Goal: Task Accomplishment & Management: Use online tool/utility

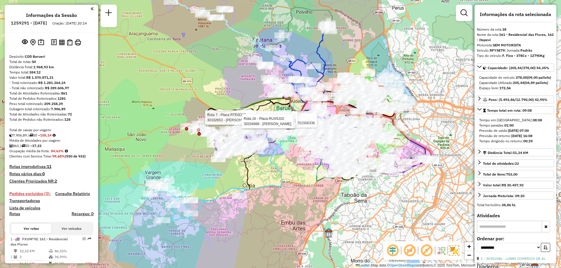
select select "**********"
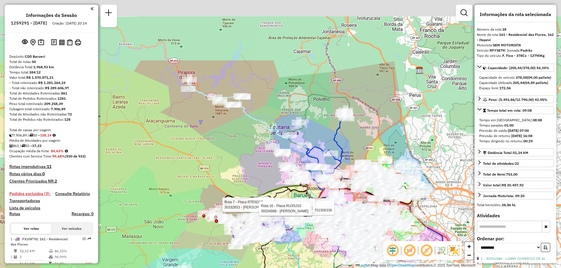
scroll to position [1525, 0]
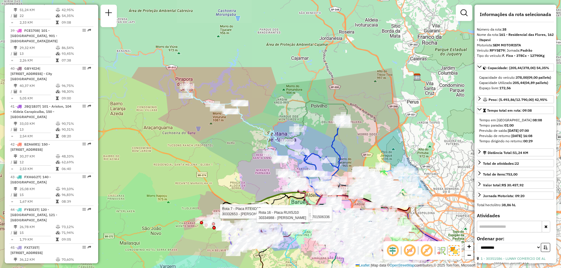
drag, startPoint x: 0, startPoint y: 0, endPoint x: 237, endPoint y: 155, distance: 282.7
click at [237, 155] on div "Rota 16 - Placa RUX5J10 30340299 - JORGE LUIS FERREIRA NUNES 02701506336 Rota 1…" at bounding box center [280, 134] width 561 height 268
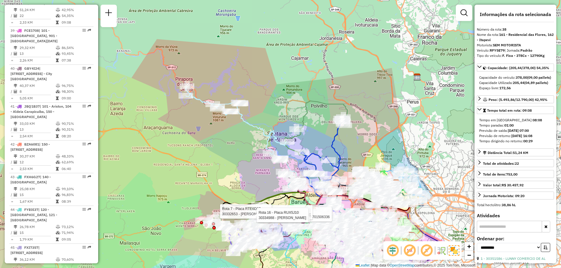
drag, startPoint x: 241, startPoint y: 98, endPoint x: 249, endPoint y: 106, distance: 11.2
click at [240, 99] on div "Rota 16 - Placa RUX5J10 30340299 - JORGE LUIS FERREIRA NUNES 02701506336 Rota 1…" at bounding box center [280, 134] width 561 height 268
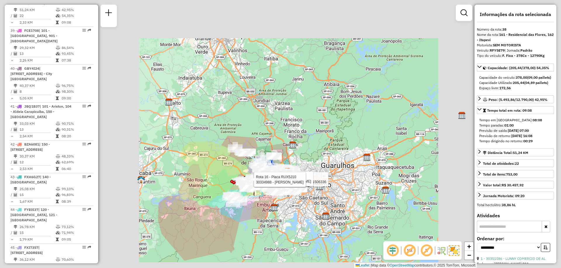
drag, startPoint x: 202, startPoint y: 120, endPoint x: 139, endPoint y: 121, distance: 63.1
click at [202, 120] on div "Rota 16 - Placa RUX5J10 30340299 - JORGE LUIS FERREIRA NUNES 02701506336 Rota 1…" at bounding box center [280, 134] width 561 height 268
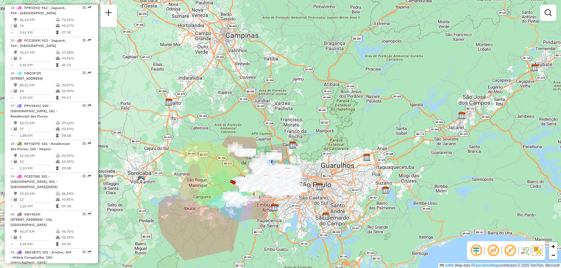
scroll to position [1233, 0]
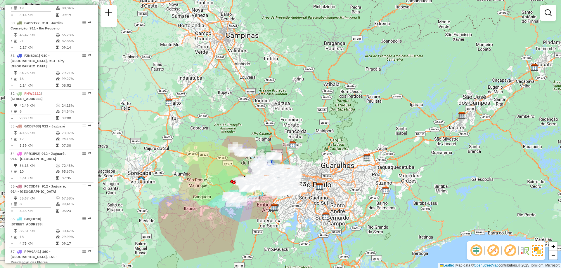
click at [296, 131] on div "Janela de atendimento Grade de atendimento Capacidade Transportadoras Veículos …" at bounding box center [280, 134] width 561 height 268
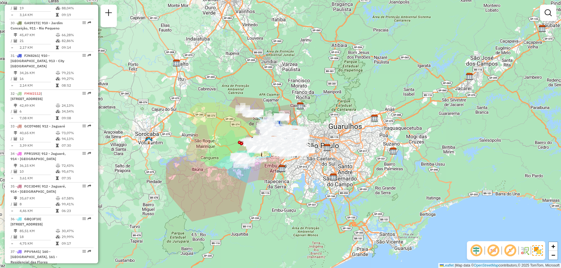
drag, startPoint x: 305, startPoint y: 121, endPoint x: 313, endPoint y: 82, distance: 39.9
click at [313, 82] on div "Janela de atendimento Grade de atendimento Capacidade Transportadoras Veículos …" at bounding box center [280, 134] width 561 height 268
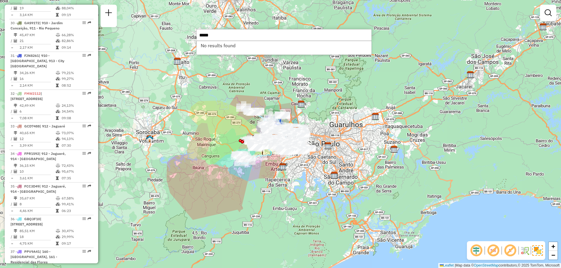
type input "*****"
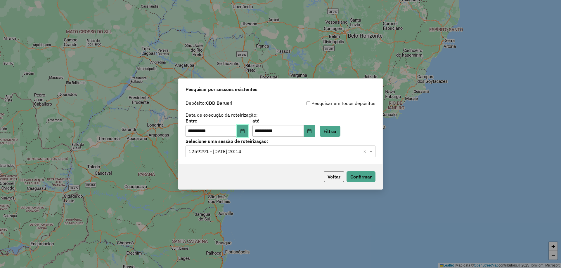
click at [248, 132] on button "Choose Date" at bounding box center [242, 131] width 11 height 12
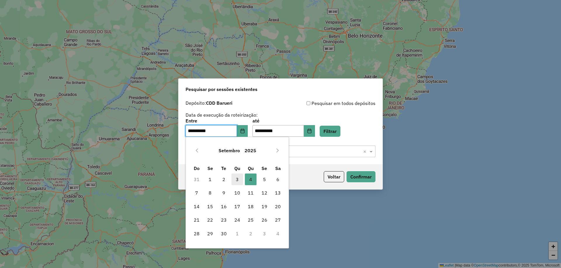
click at [237, 181] on span "3" at bounding box center [237, 180] width 12 height 12
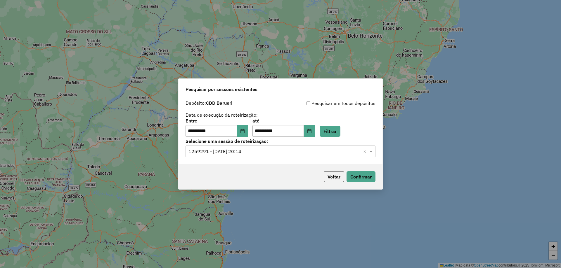
click at [323, 133] on div "**********" at bounding box center [280, 128] width 190 height 18
click at [312, 131] on icon "Choose Date" at bounding box center [309, 131] width 5 height 5
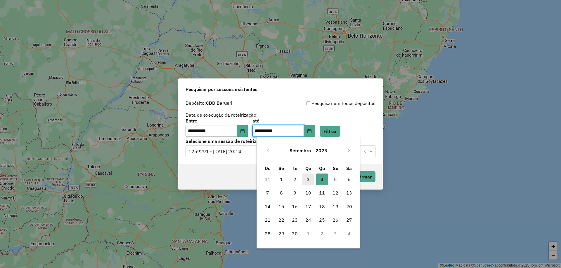
click at [308, 179] on span "3" at bounding box center [308, 180] width 12 height 12
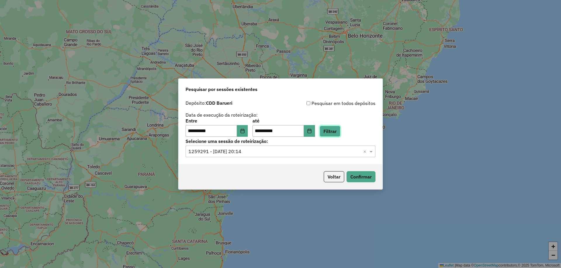
click at [331, 127] on button "Filtrar" at bounding box center [330, 131] width 21 height 11
click at [265, 150] on input "text" at bounding box center [274, 151] width 172 height 7
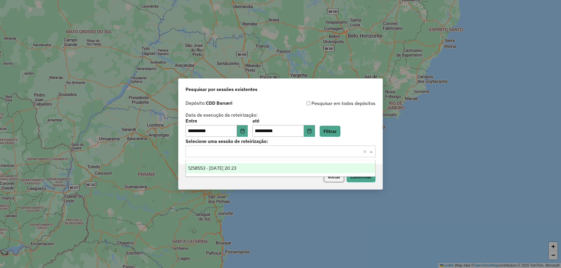
click at [236, 167] on span "1258553 - 03/09/2025 20:23" at bounding box center [212, 168] width 48 height 5
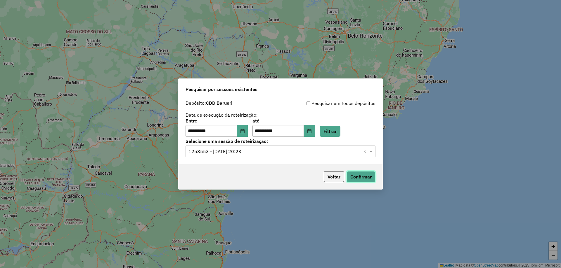
click at [355, 178] on button "Confirmar" at bounding box center [360, 176] width 29 height 11
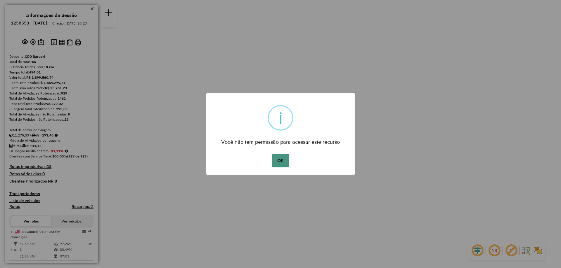
click at [285, 165] on button "OK" at bounding box center [280, 160] width 17 height 13
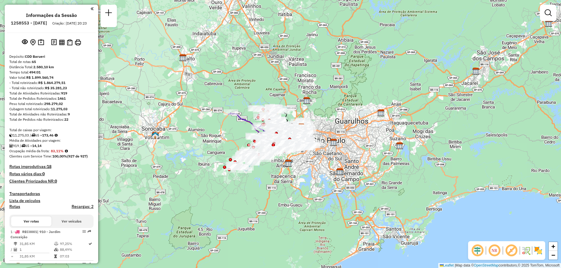
click at [495, 247] on em at bounding box center [494, 251] width 14 height 14
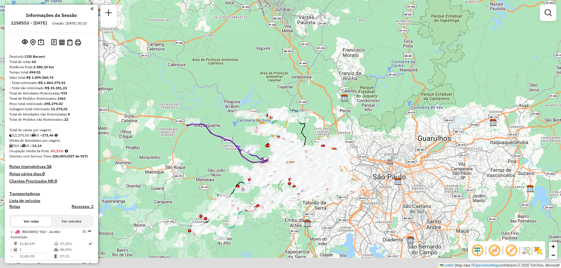
drag, startPoint x: 254, startPoint y: 97, endPoint x: 259, endPoint y: 70, distance: 27.7
click at [259, 70] on div "Janela de atendimento Grade de atendimento Capacidade Transportadoras Veículos …" at bounding box center [280, 134] width 561 height 268
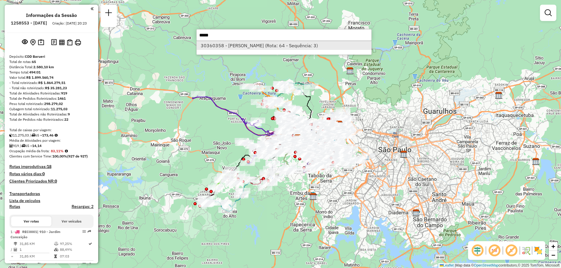
type input "*****"
click at [228, 45] on li "30360358 - [PERSON_NAME] (Rota: 64 - Sequência: 3)" at bounding box center [284, 45] width 175 height 9
select select "**********"
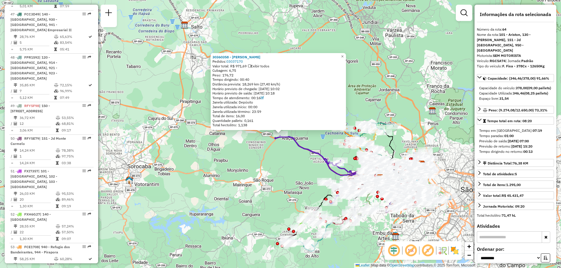
scroll to position [2393, 0]
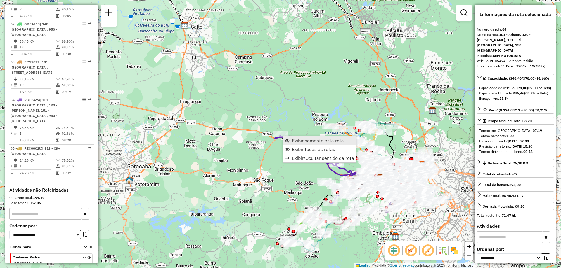
click at [301, 143] on span "Exibir somente esta rota" at bounding box center [318, 140] width 52 height 5
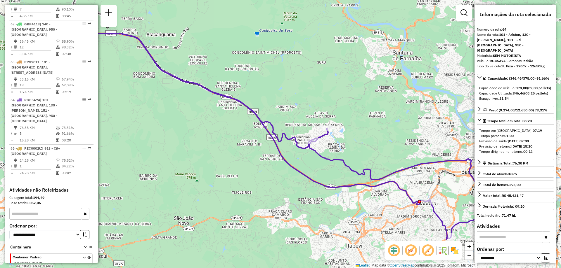
click at [458, 251] on img at bounding box center [454, 250] width 9 height 9
